Goal: Use online tool/utility: Utilize a website feature to perform a specific function

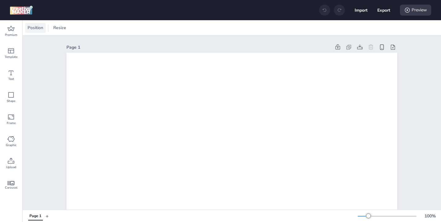
click at [39, 27] on span "Position" at bounding box center [35, 27] width 18 height 6
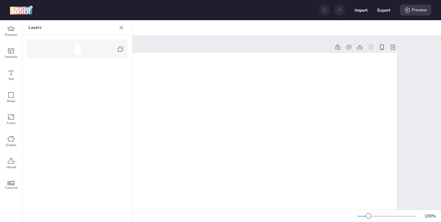
click at [114, 48] on div at bounding box center [80, 48] width 74 height 11
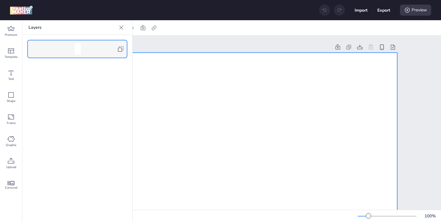
click at [119, 29] on icon at bounding box center [121, 27] width 6 height 6
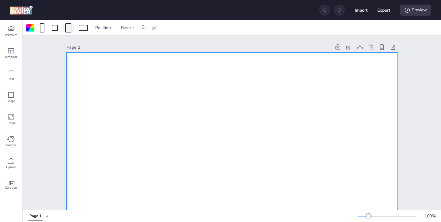
click at [71, 28] on span at bounding box center [68, 27] width 9 height 9
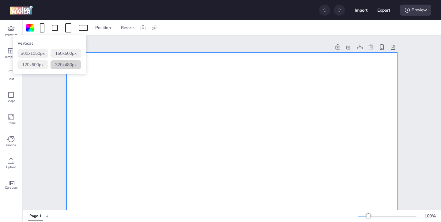
click at [67, 65] on button "320 x 480 px" at bounding box center [65, 64] width 31 height 9
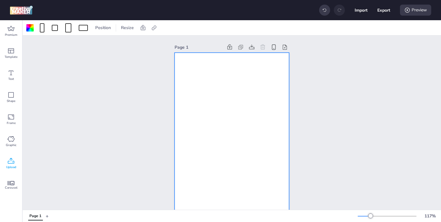
click at [8, 158] on icon at bounding box center [10, 160] width 7 height 7
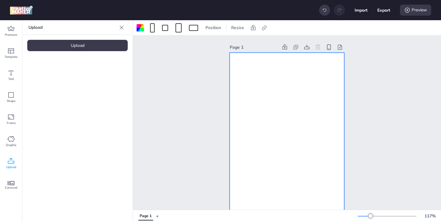
click at [121, 28] on icon at bounding box center [122, 27] width 4 height 4
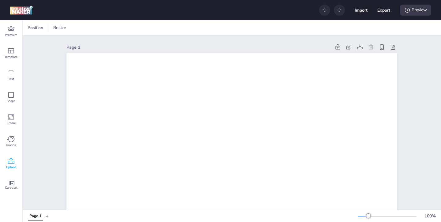
click at [9, 164] on icon at bounding box center [10, 160] width 7 height 7
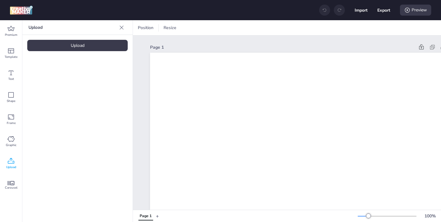
click at [83, 47] on div "Upload" at bounding box center [77, 45] width 100 height 11
click at [99, 46] on div "Upload" at bounding box center [77, 45] width 100 height 11
click at [15, 119] on div "Frame" at bounding box center [11, 119] width 22 height 22
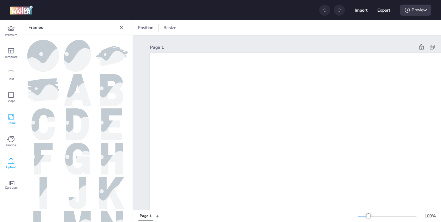
click at [13, 161] on icon at bounding box center [11, 161] width 6 height 6
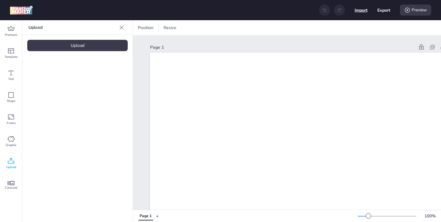
click at [357, 10] on button "Import" at bounding box center [360, 10] width 13 height 13
click at [2, 159] on div "Upload" at bounding box center [11, 163] width 22 height 22
click at [65, 45] on div "Upload" at bounding box center [77, 45] width 100 height 11
click at [121, 25] on icon at bounding box center [121, 27] width 6 height 6
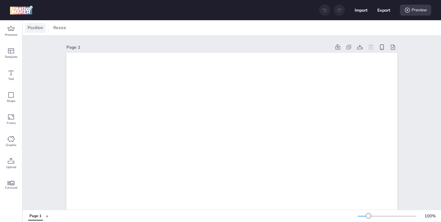
click at [37, 26] on span "Position" at bounding box center [35, 27] width 18 height 6
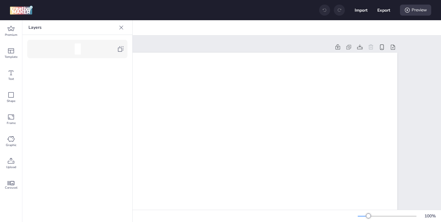
click at [122, 28] on icon at bounding box center [121, 27] width 4 height 4
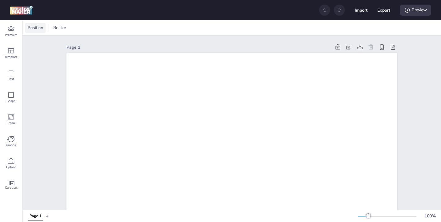
click at [44, 30] on span "Position" at bounding box center [35, 27] width 18 height 6
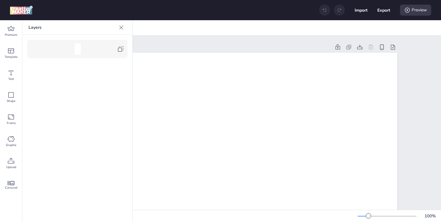
click at [122, 50] on icon at bounding box center [120, 48] width 7 height 7
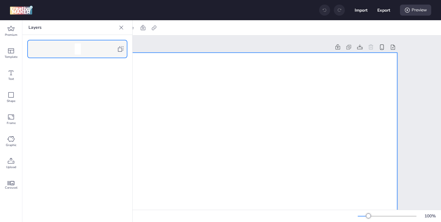
click at [121, 29] on icon at bounding box center [121, 27] width 6 height 6
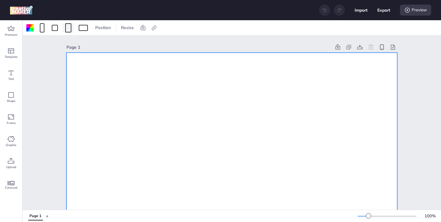
click at [69, 28] on div at bounding box center [68, 27] width 6 height 9
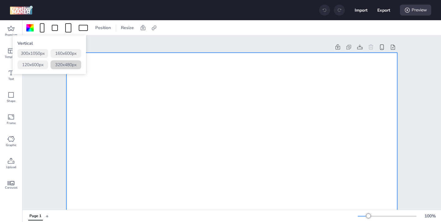
click at [77, 63] on button "320 x 480 px" at bounding box center [65, 64] width 31 height 9
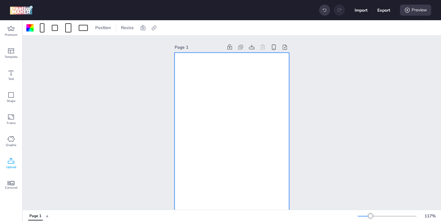
click at [8, 160] on icon at bounding box center [10, 160] width 7 height 7
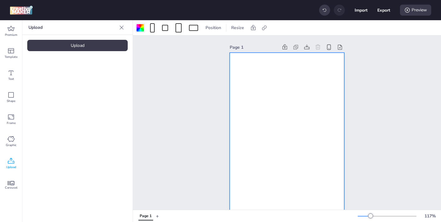
click at [139, 29] on div at bounding box center [139, 27] width 7 height 7
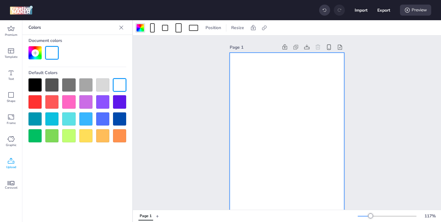
click at [39, 83] on div at bounding box center [34, 84] width 13 height 13
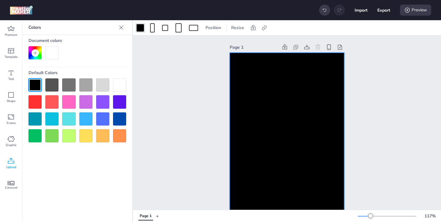
click at [120, 27] on icon at bounding box center [121, 27] width 4 height 4
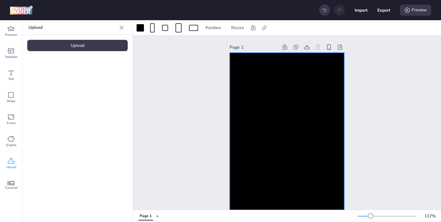
click at [80, 47] on div "Upload" at bounding box center [77, 45] width 100 height 11
click at [60, 82] on img at bounding box center [51, 85] width 37 height 6
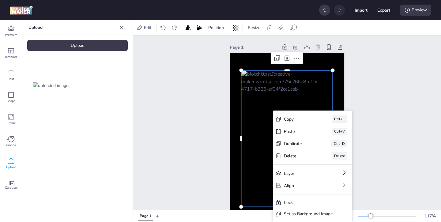
click at [298, 214] on div "Set as Background Image" at bounding box center [308, 214] width 49 height 6
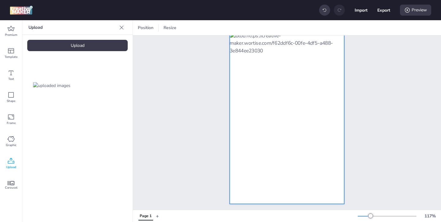
scroll to position [22, 0]
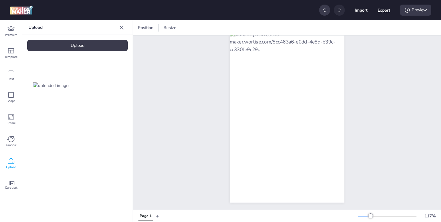
click at [380, 13] on button "Export" at bounding box center [383, 10] width 13 height 13
select select "html"
click at [382, 71] on div "Page 1" at bounding box center [287, 111] width 308 height 196
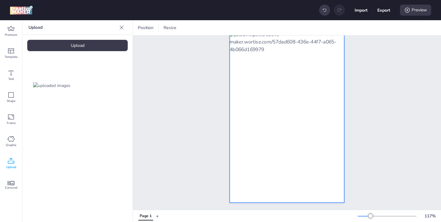
click at [329, 68] on div at bounding box center [286, 117] width 114 height 172
click at [350, 30] on icon at bounding box center [348, 28] width 6 height 6
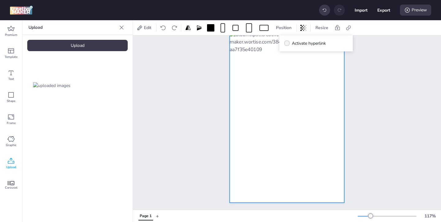
click at [291, 43] on label "Activate hyperlink" at bounding box center [305, 43] width 46 height 11
click at [288, 44] on input "Activate hyperlink" at bounding box center [286, 46] width 4 height 4
checkbox input "true"
click at [295, 62] on label "Click Tag" at bounding box center [301, 60] width 29 height 11
click at [293, 62] on input "Click Tag" at bounding box center [291, 63] width 4 height 4
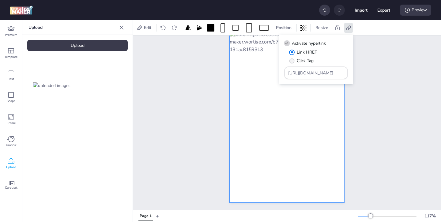
radio input "true"
drag, startPoint x: 324, startPoint y: 74, endPoint x: 314, endPoint y: 65, distance: 13.0
click at [314, 65] on div "Link HREF Click Tag https://wortise.com" at bounding box center [316, 64] width 64 height 30
paste input "https://ad.doubleclick.net/ddm/trackclk/N32806.3999883WORTISE.COM/B33128608.430…"
type input "https://ad.doubleclick.net/ddm/trackclk/N32806.3999883WORTISE.COM/B33128608.430…"
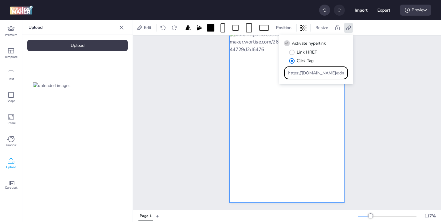
scroll to position [0, 472]
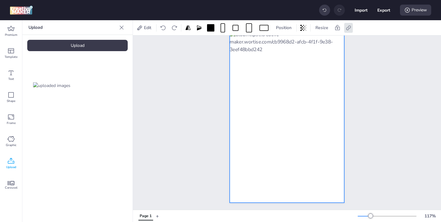
click at [358, 100] on div "Page 1" at bounding box center [286, 111] width 149 height 196
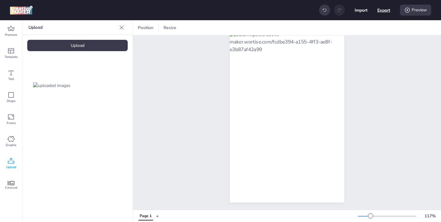
click at [380, 11] on button "Export" at bounding box center [383, 10] width 13 height 13
select select "html"
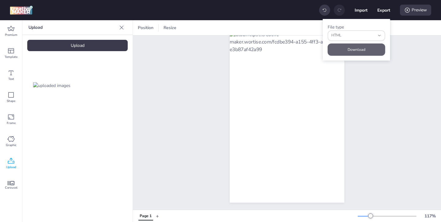
click at [353, 49] on button "Download" at bounding box center [356, 49] width 58 height 12
click at [367, 10] on div "Import Export Preview" at bounding box center [375, 10] width 112 height 13
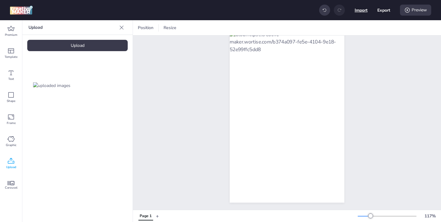
click at [365, 11] on button "Import" at bounding box center [360, 10] width 13 height 13
